Goal: Information Seeking & Learning: Learn about a topic

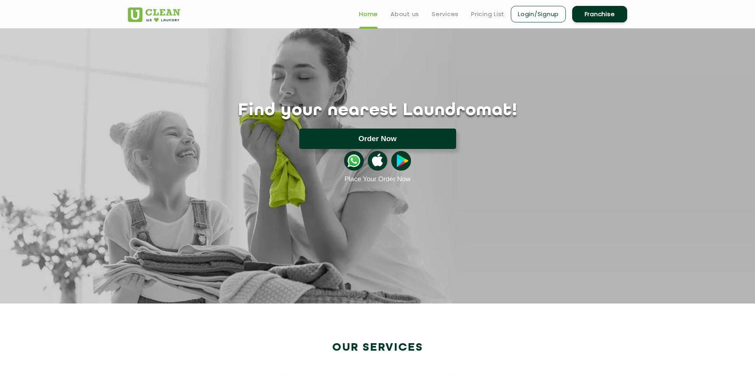
click at [451, 144] on button "Order Now" at bounding box center [377, 139] width 157 height 20
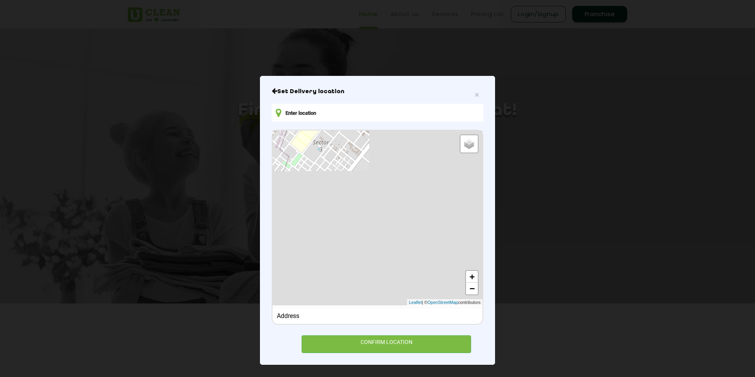
click at [280, 95] on h6 "Set Delivery location" at bounding box center [377, 92] width 211 height 8
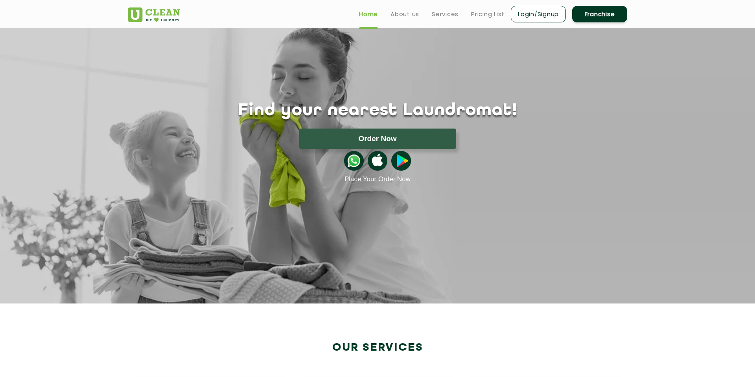
click at [413, 19] on ul "Home About us Services Pricing List Login/Signup Franchise" at bounding box center [490, 14] width 274 height 18
click at [413, 16] on link "About us" at bounding box center [404, 13] width 29 height 9
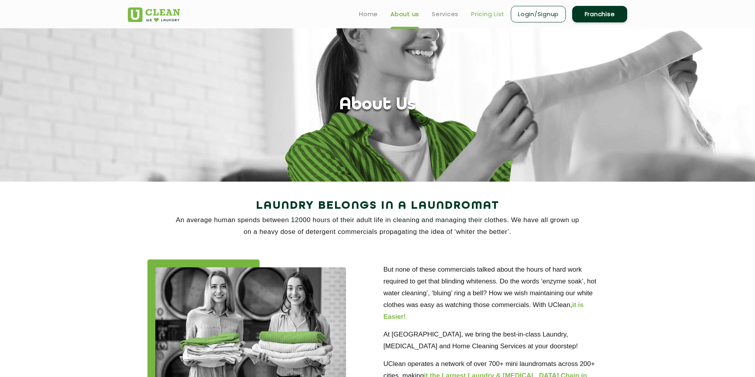
click at [481, 16] on link "Pricing List" at bounding box center [487, 13] width 33 height 9
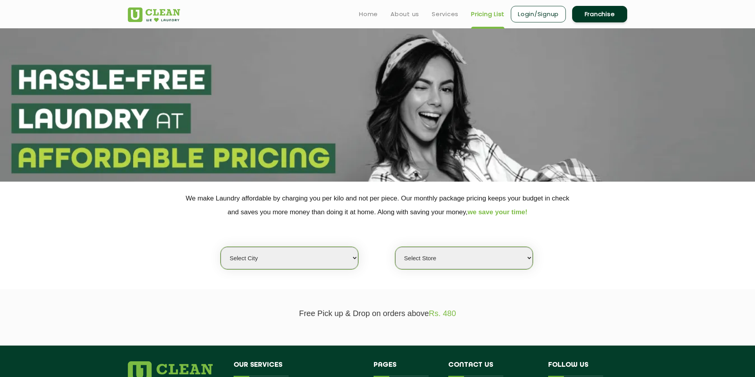
select select "11"
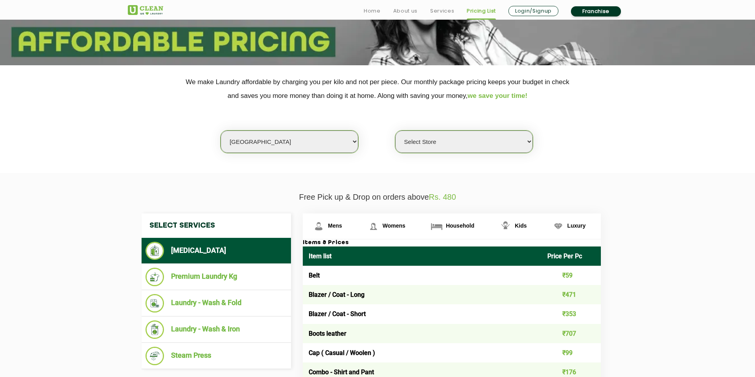
scroll to position [140, 0]
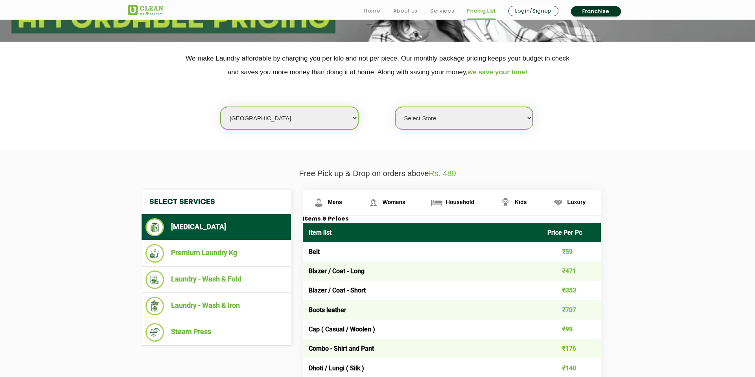
select select "427"
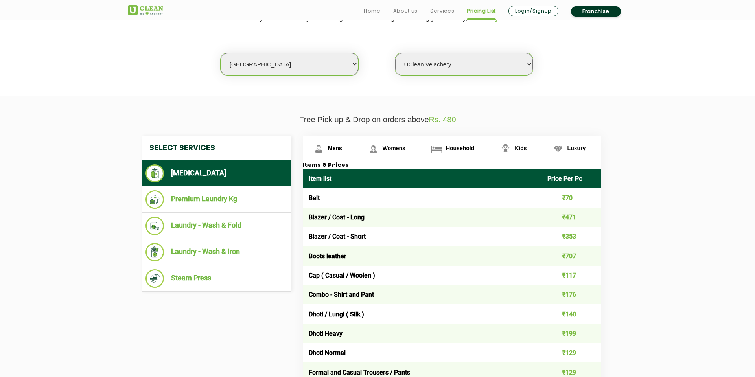
scroll to position [201, 0]
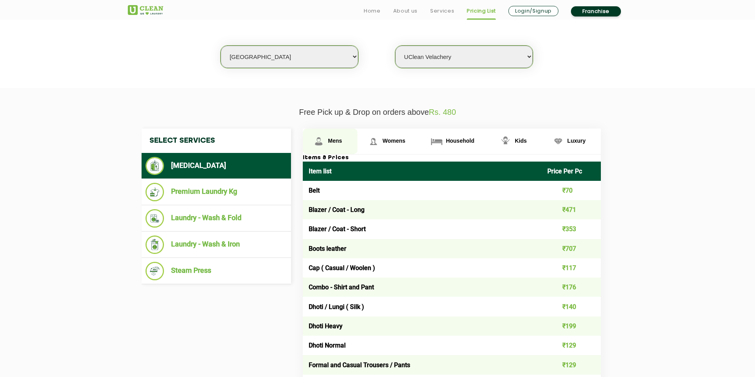
click at [334, 138] on span "Mens" at bounding box center [335, 141] width 14 height 6
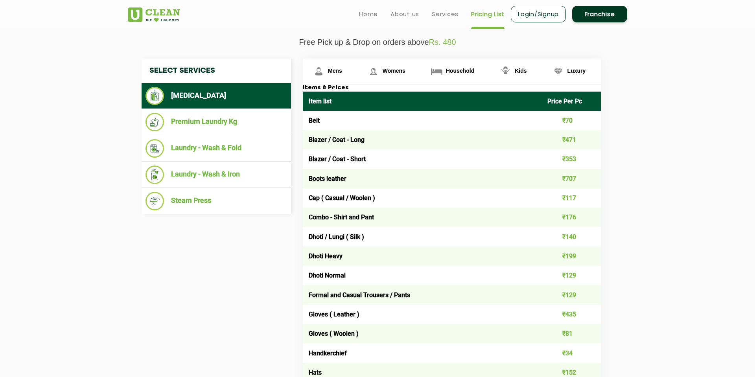
scroll to position [272, 0]
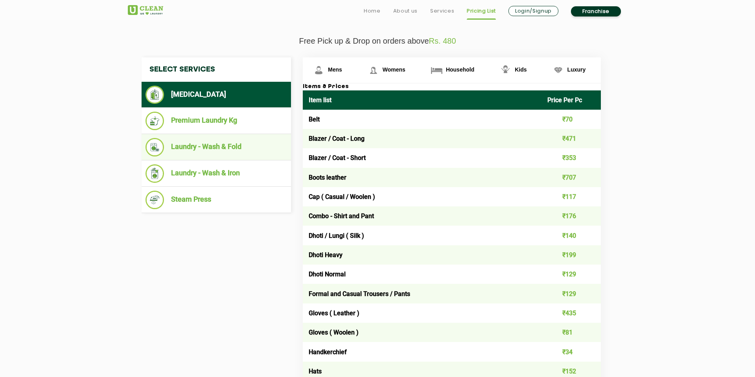
click at [225, 147] on li "Laundry - Wash & Fold" at bounding box center [215, 147] width 141 height 18
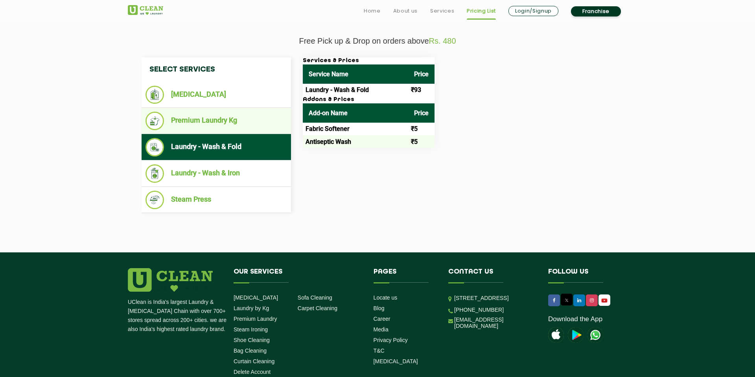
scroll to position [273, 0]
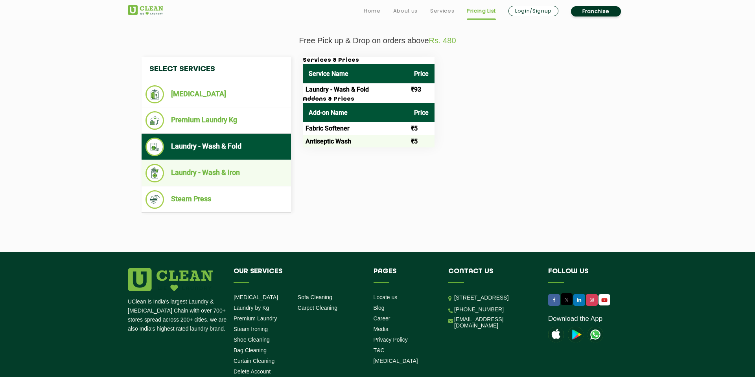
click at [222, 166] on li "Laundry - Wash & Iron" at bounding box center [215, 173] width 141 height 18
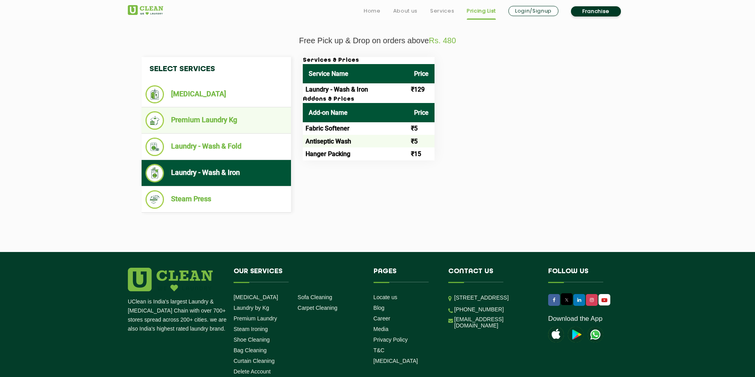
click at [222, 118] on li "Premium Laundry Kg" at bounding box center [215, 120] width 141 height 18
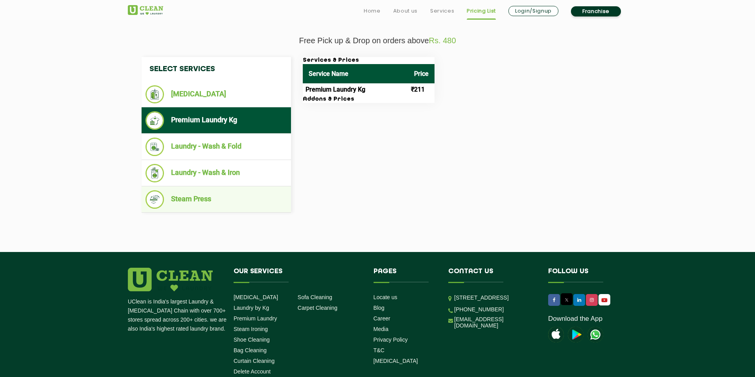
click at [214, 186] on ul "Steam Press" at bounding box center [215, 199] width 149 height 26
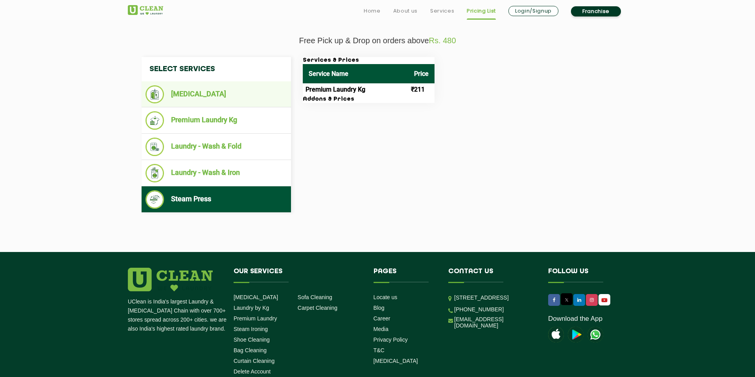
click at [228, 94] on li "[MEDICAL_DATA]" at bounding box center [215, 94] width 141 height 18
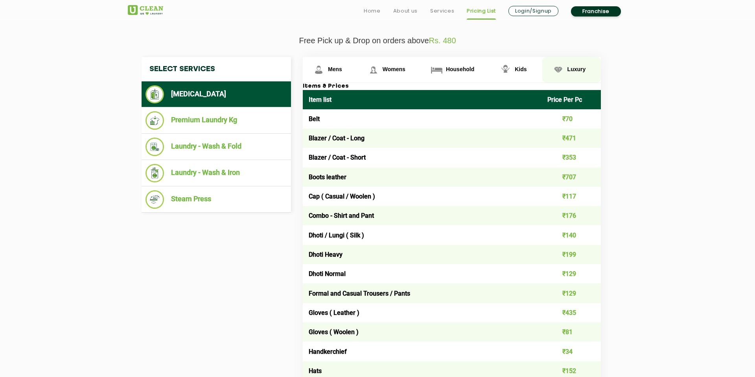
click at [573, 67] on span "Luxury" at bounding box center [576, 69] width 18 height 6
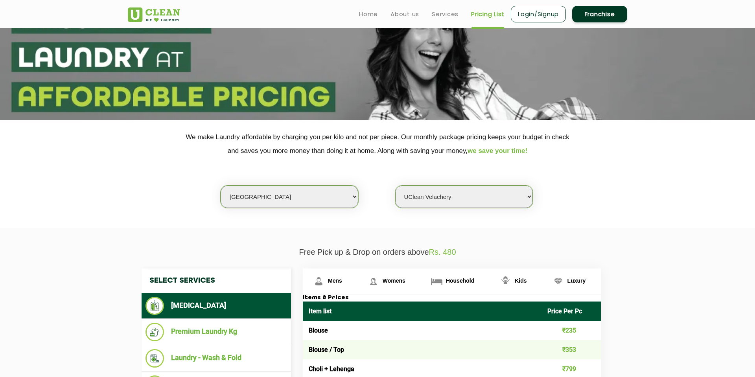
scroll to position [61, 0]
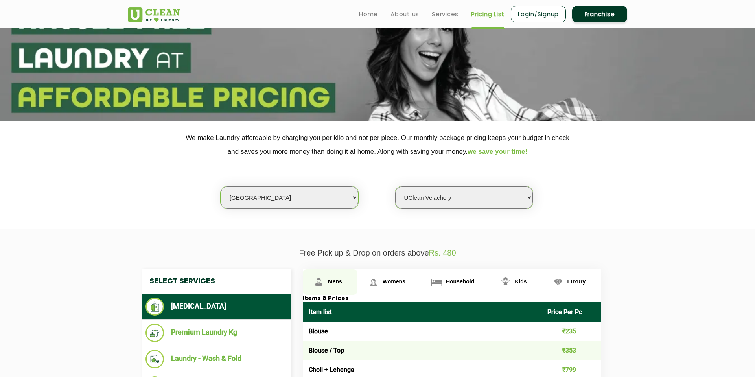
click at [337, 279] on span "Mens" at bounding box center [335, 281] width 14 height 6
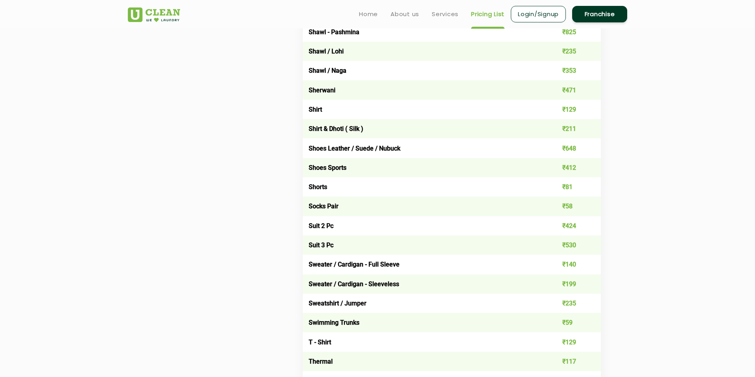
scroll to position [1077, 0]
